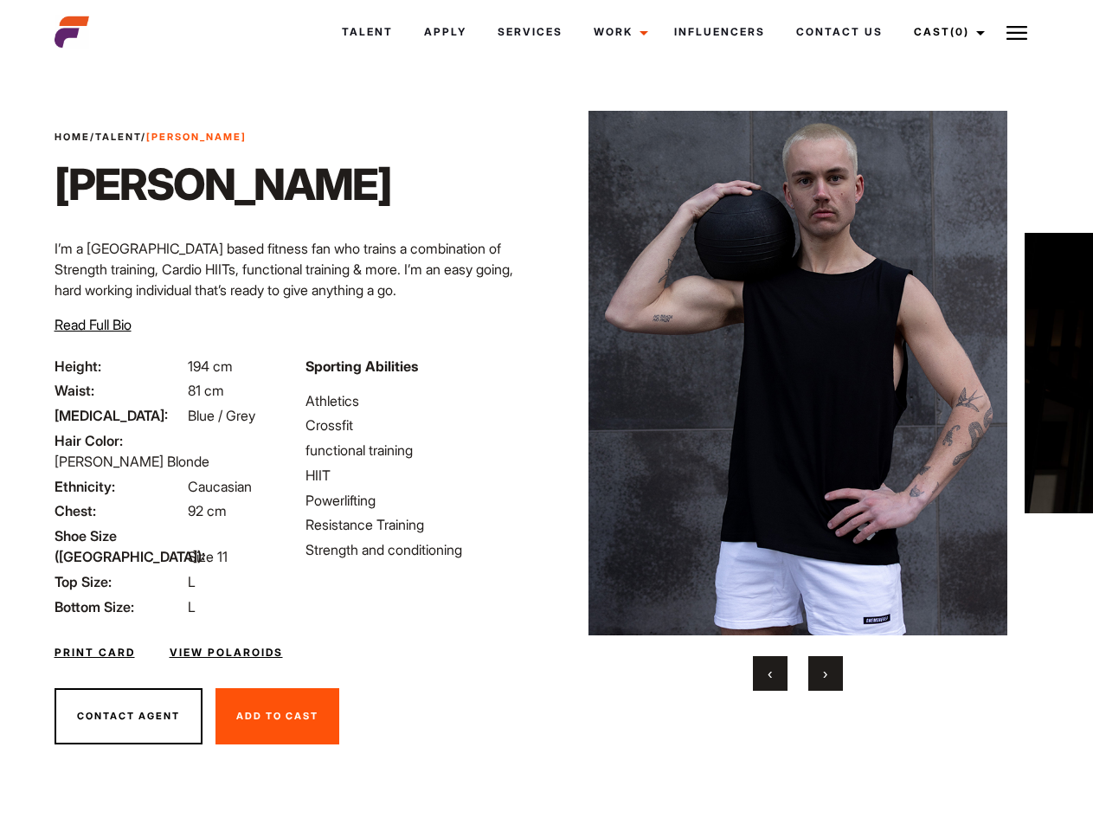
click at [944, 32] on link "Cast (0)" at bounding box center [946, 32] width 97 height 47
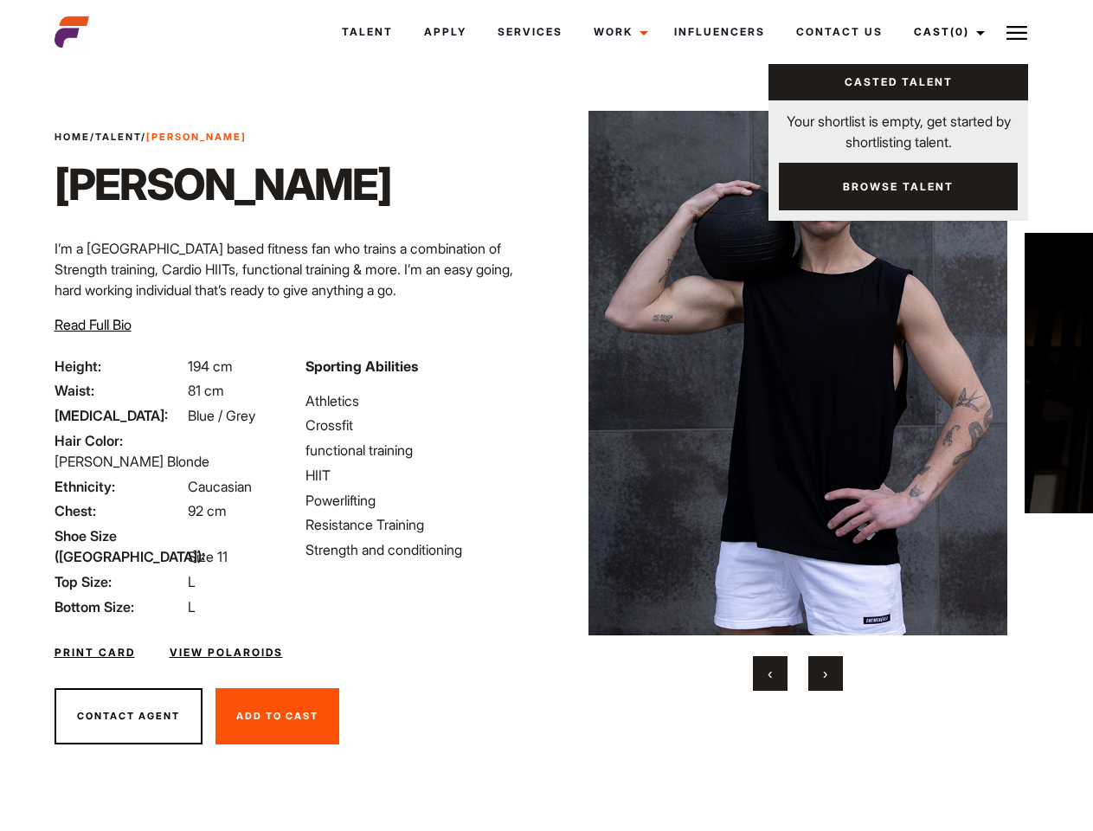
click at [1017, 32] on img at bounding box center [1016, 32] width 21 height 21
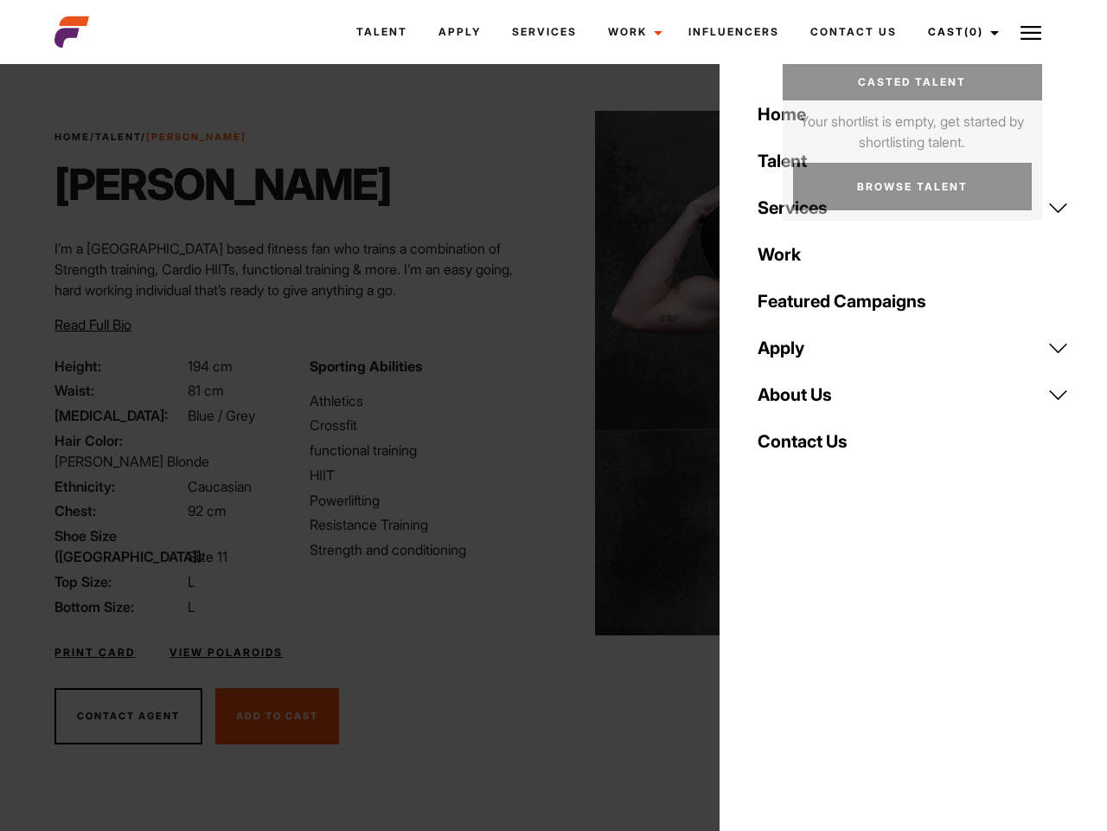
click at [797, 401] on img at bounding box center [805, 373] width 420 height 524
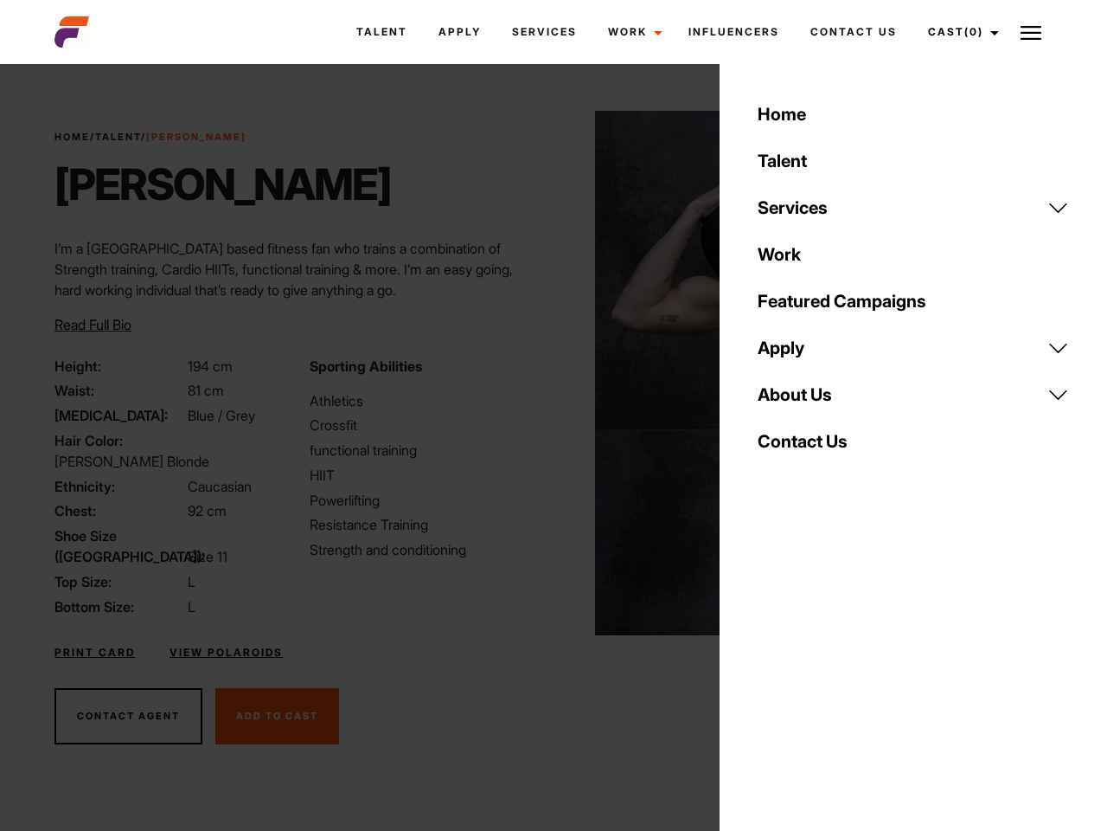
click at [546, 373] on div "Sporting Abilities Athletics Crossfit functional training HIIT Powerlifting Res…" at bounding box center [426, 486] width 254 height 261
click at [770, 673] on div "Home Talent Services Talent Casting Photography Videography Creative Hair and M…" at bounding box center [914, 415] width 388 height 831
click at [825, 673] on div "Home Talent Services Talent Casting Photography Videography Creative Hair and M…" at bounding box center [914, 415] width 388 height 831
